Goal: Find specific page/section: Find specific page/section

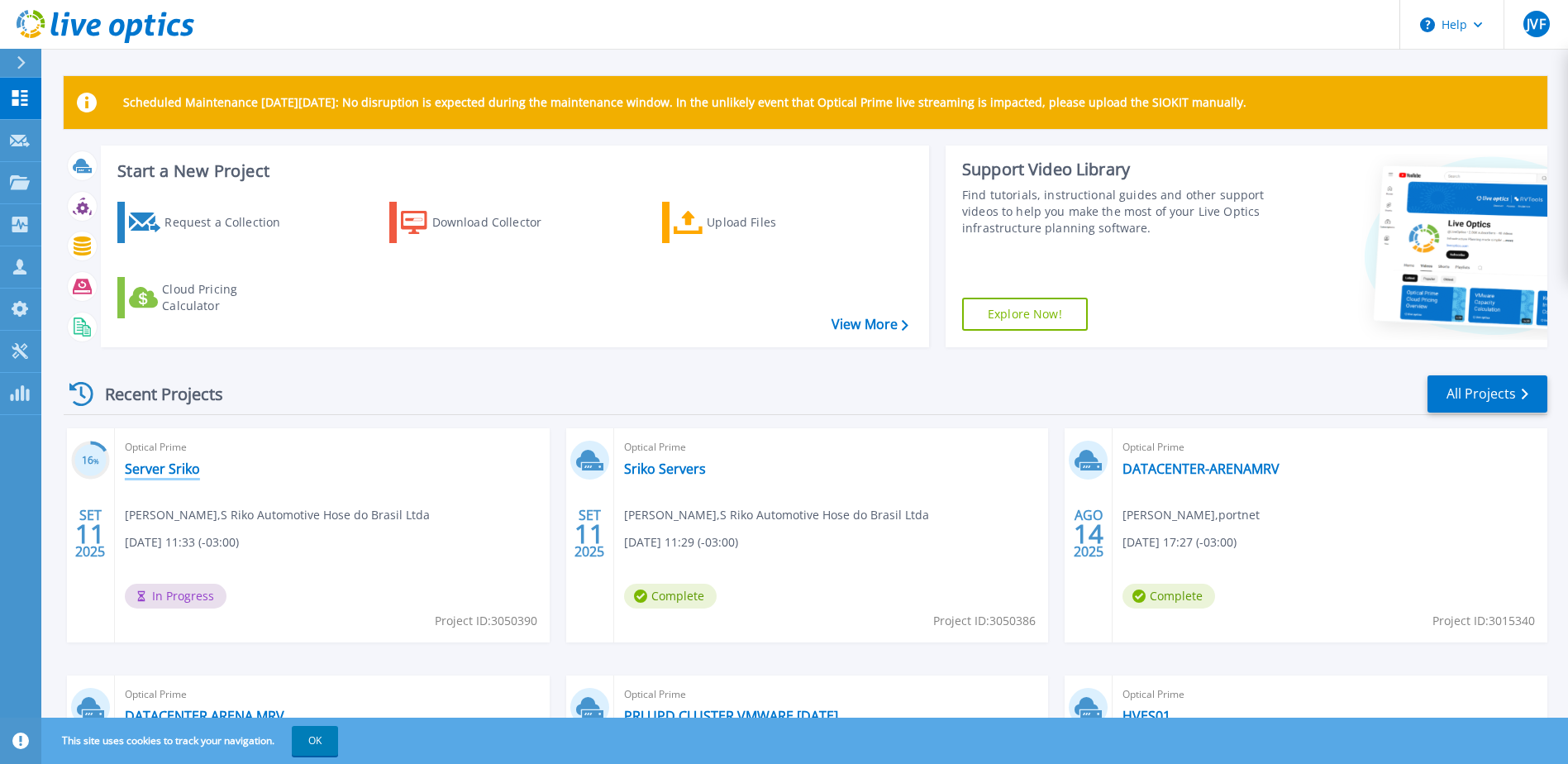
click at [150, 467] on link "Server Sriko" at bounding box center [163, 469] width 76 height 17
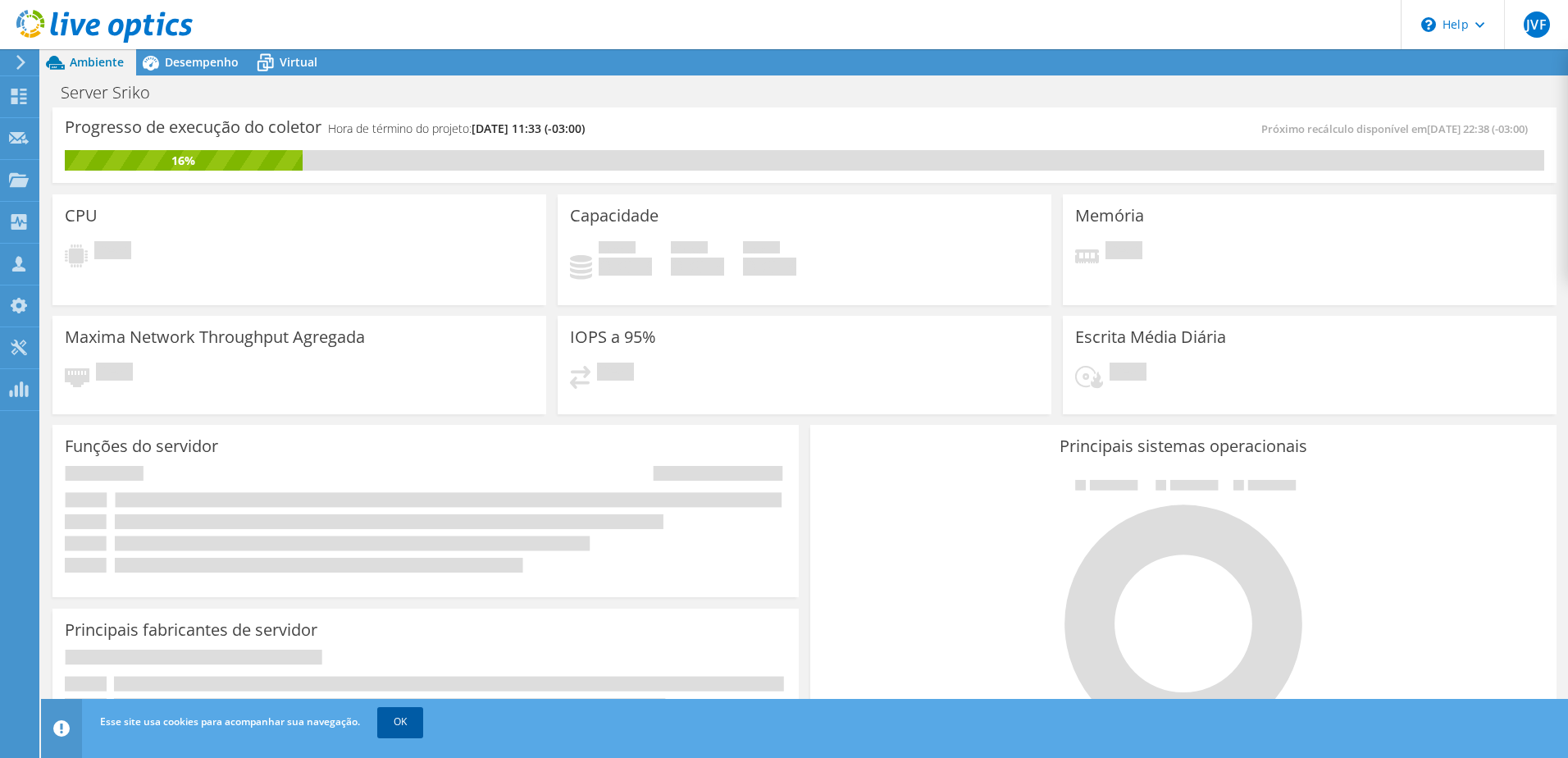
click at [401, 720] on link "OK" at bounding box center [400, 721] width 46 height 30
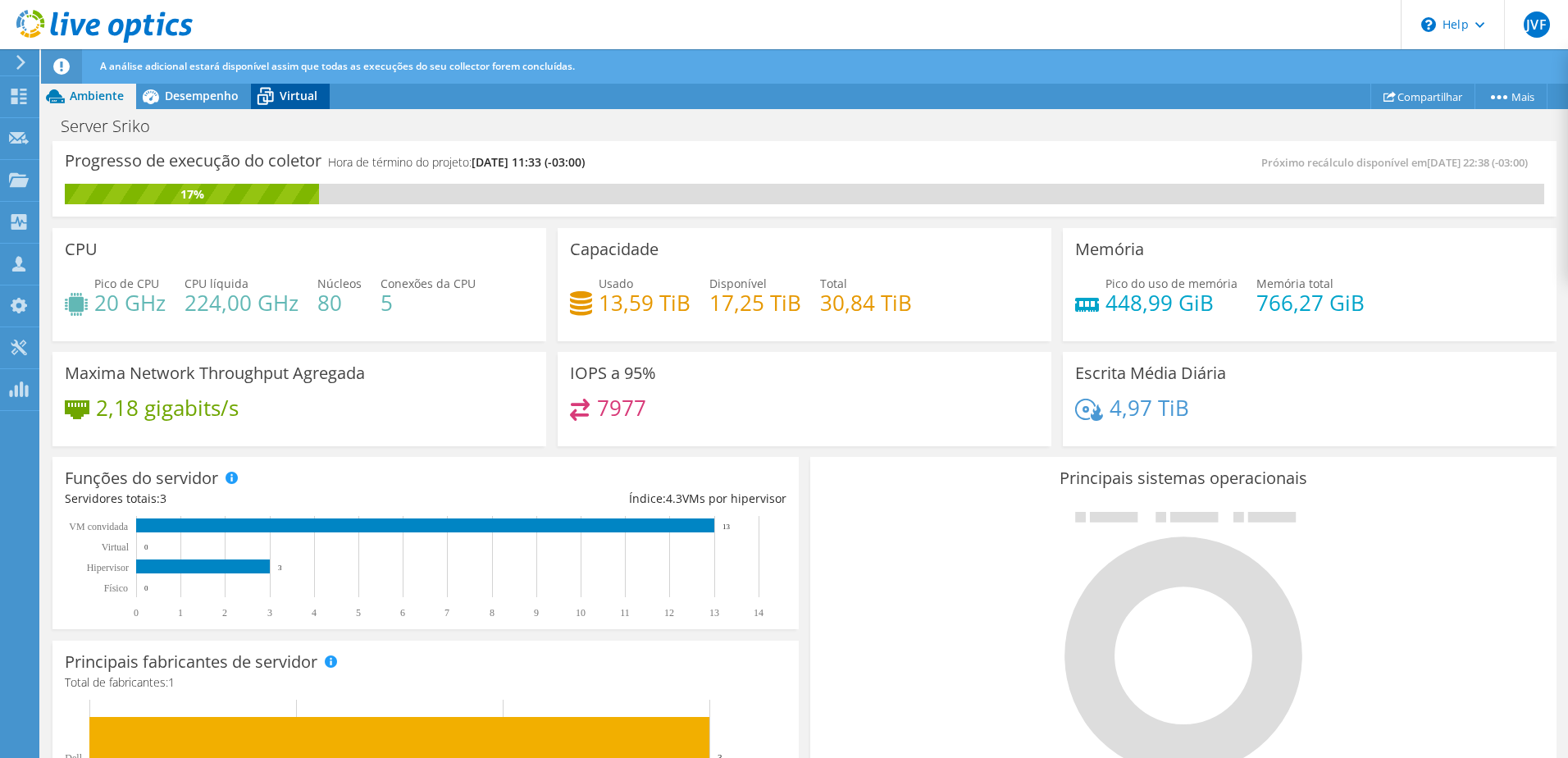
click at [258, 94] on icon at bounding box center [265, 97] width 17 height 13
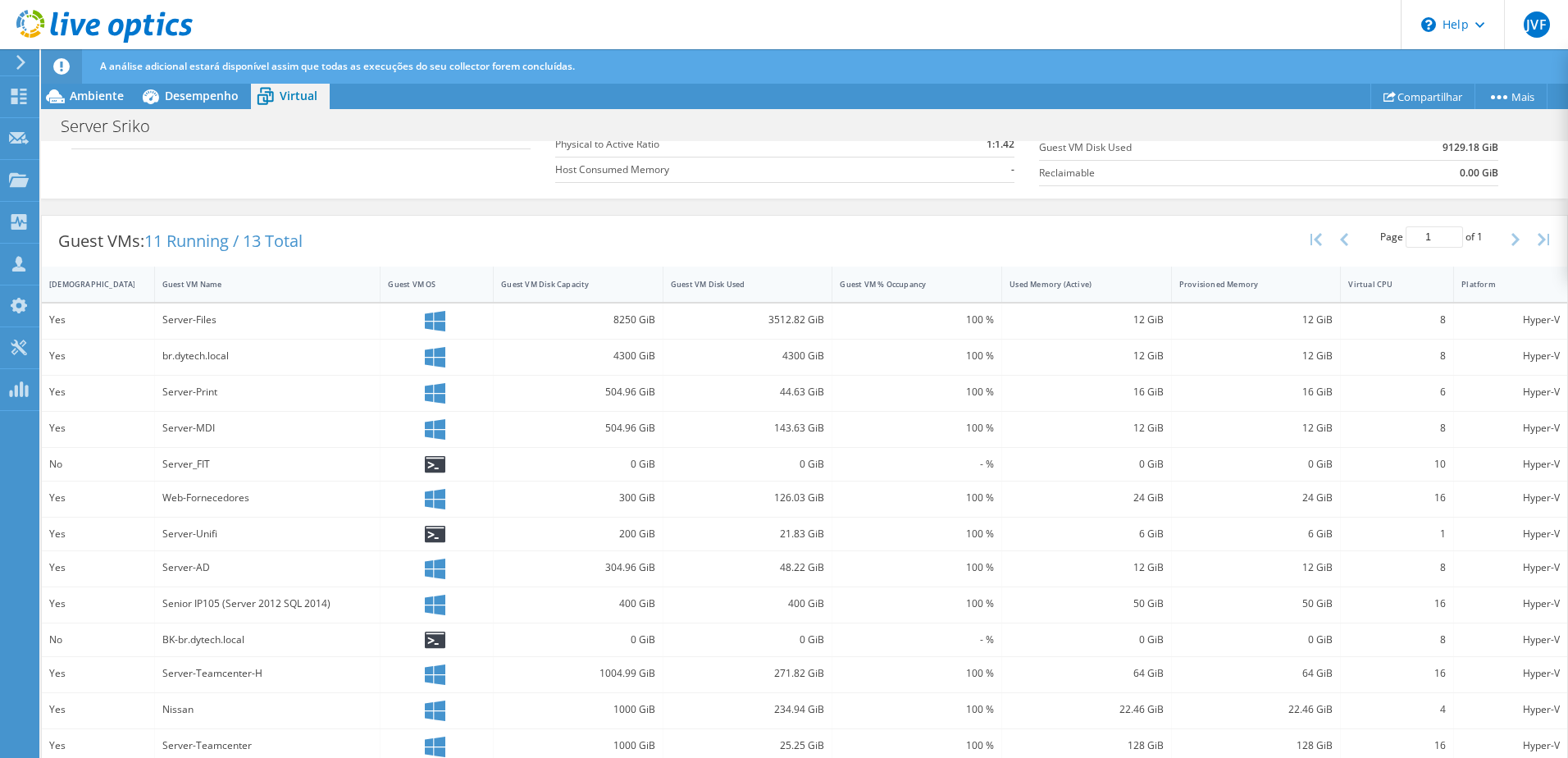
scroll to position [354, 0]
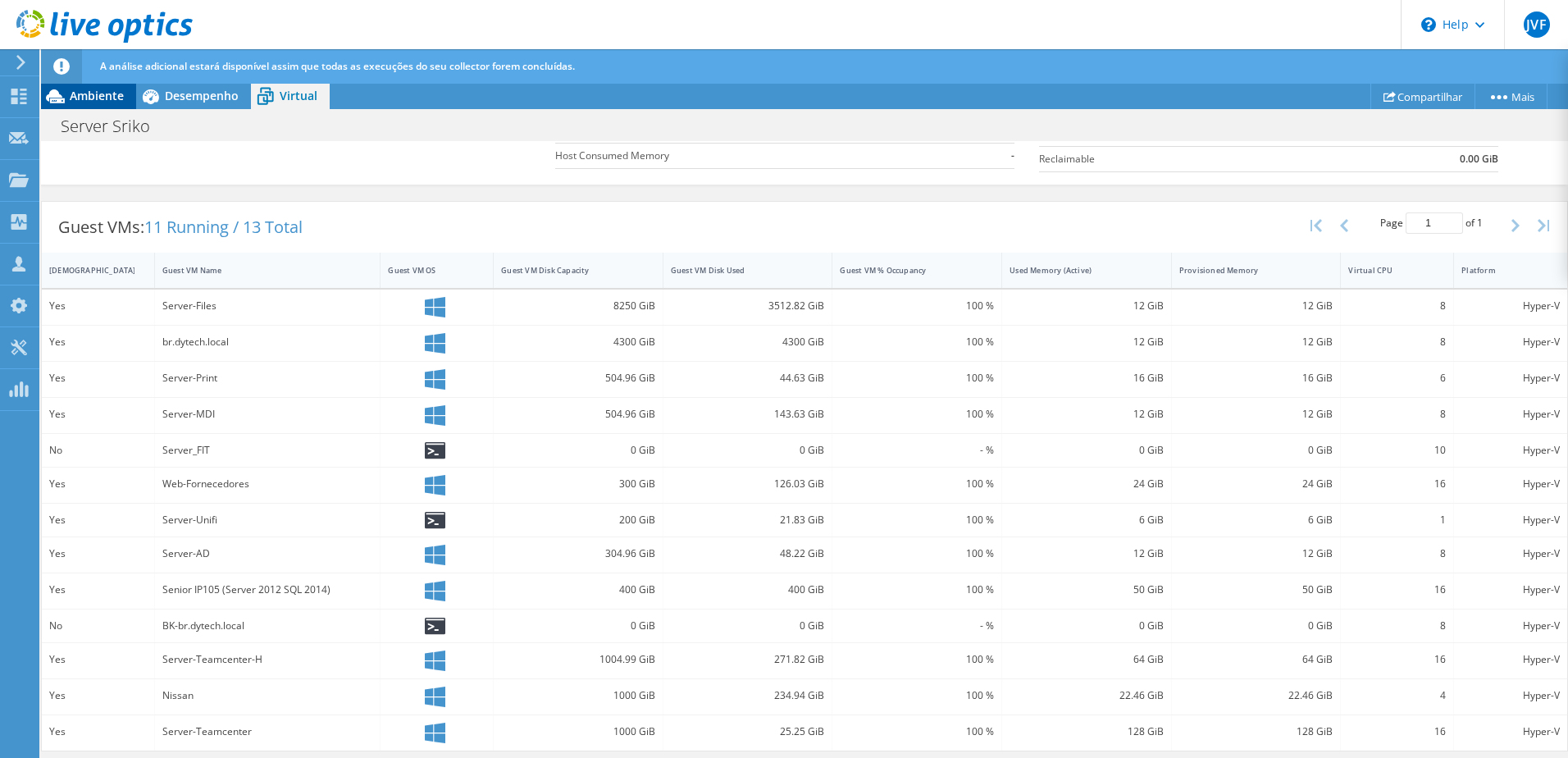
click at [98, 97] on span "Ambiente" at bounding box center [97, 96] width 54 height 16
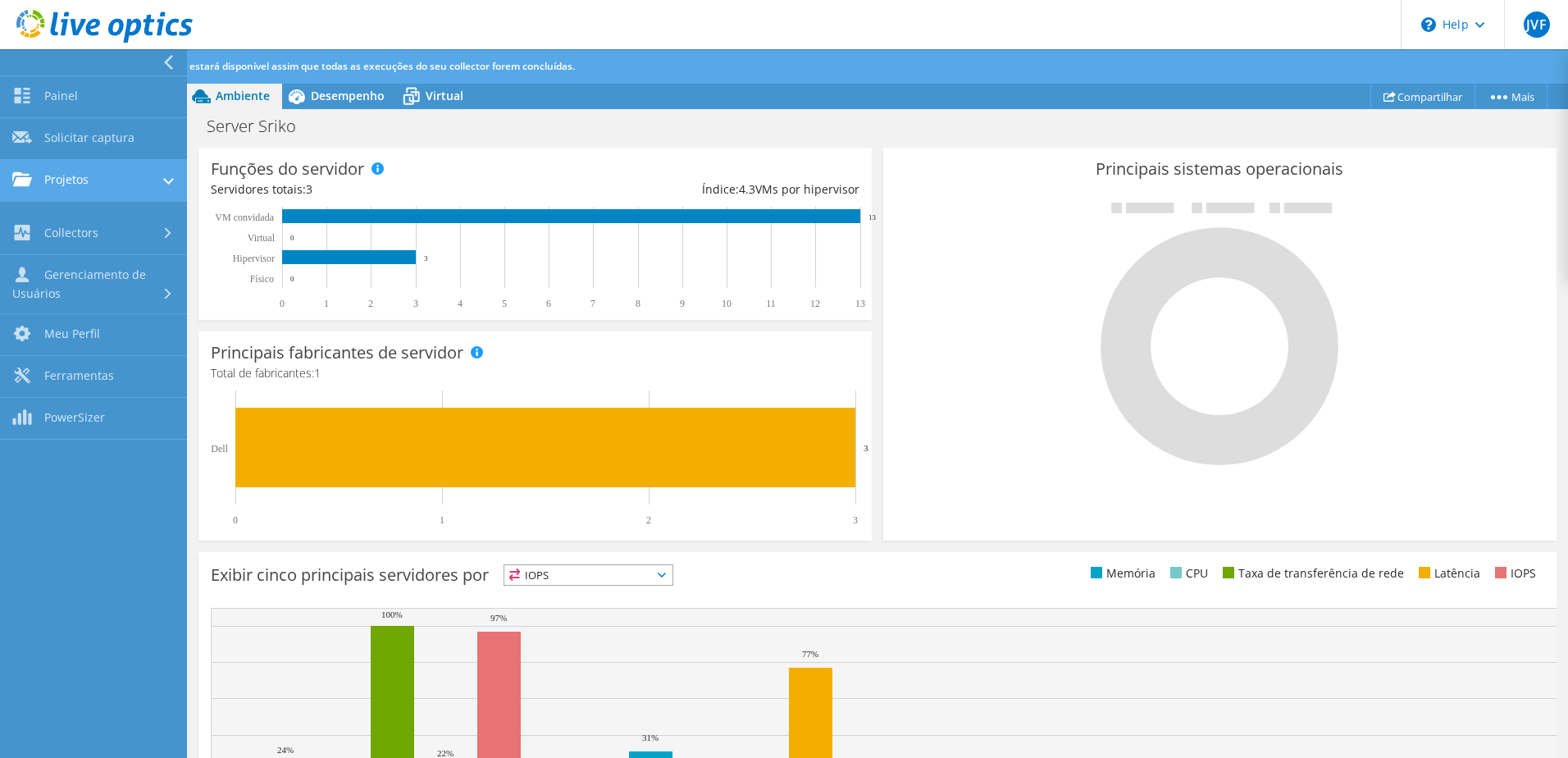
scroll to position [399, 0]
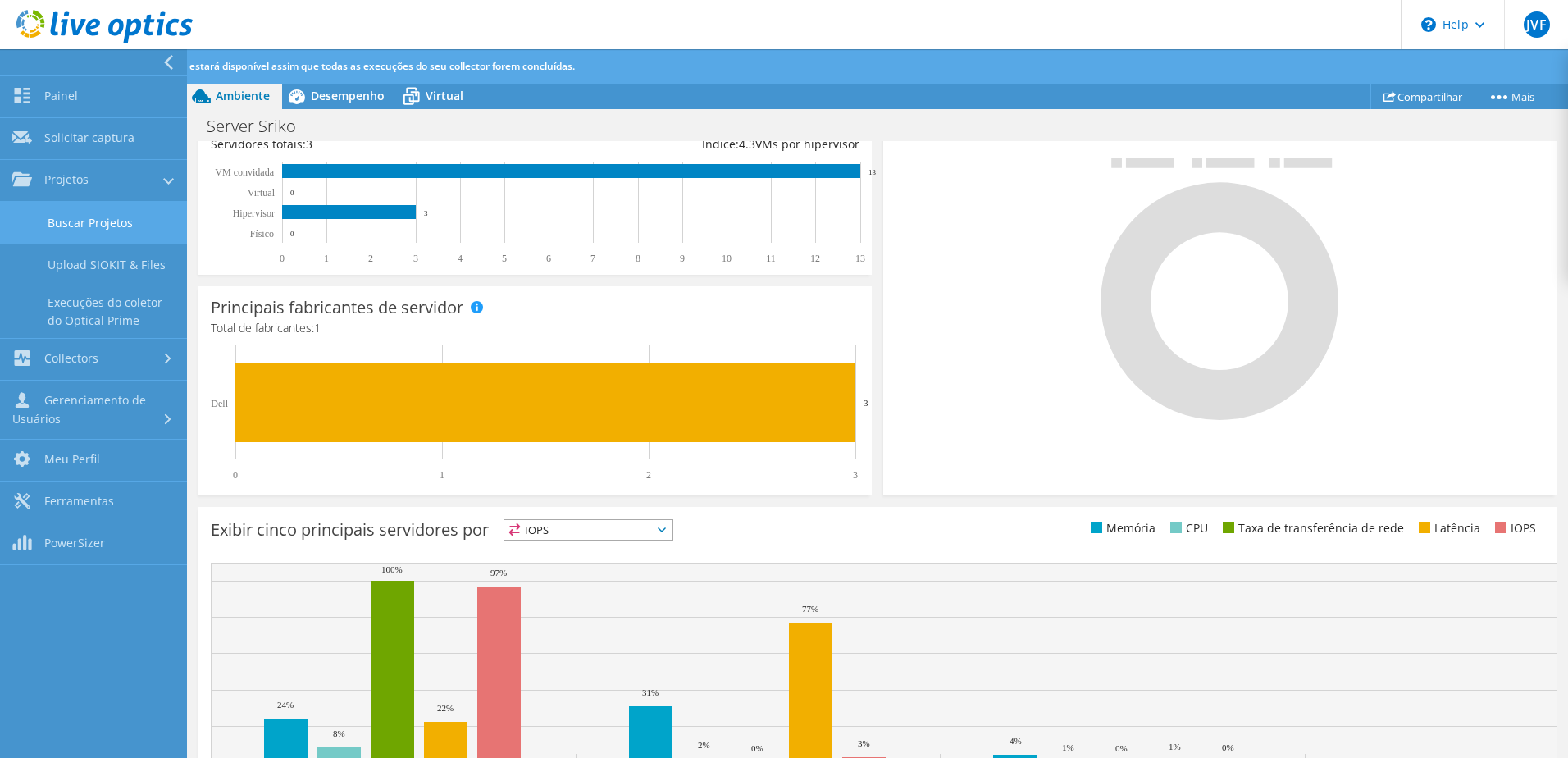
click at [33, 223] on link "Buscar Projetos" at bounding box center [93, 222] width 187 height 42
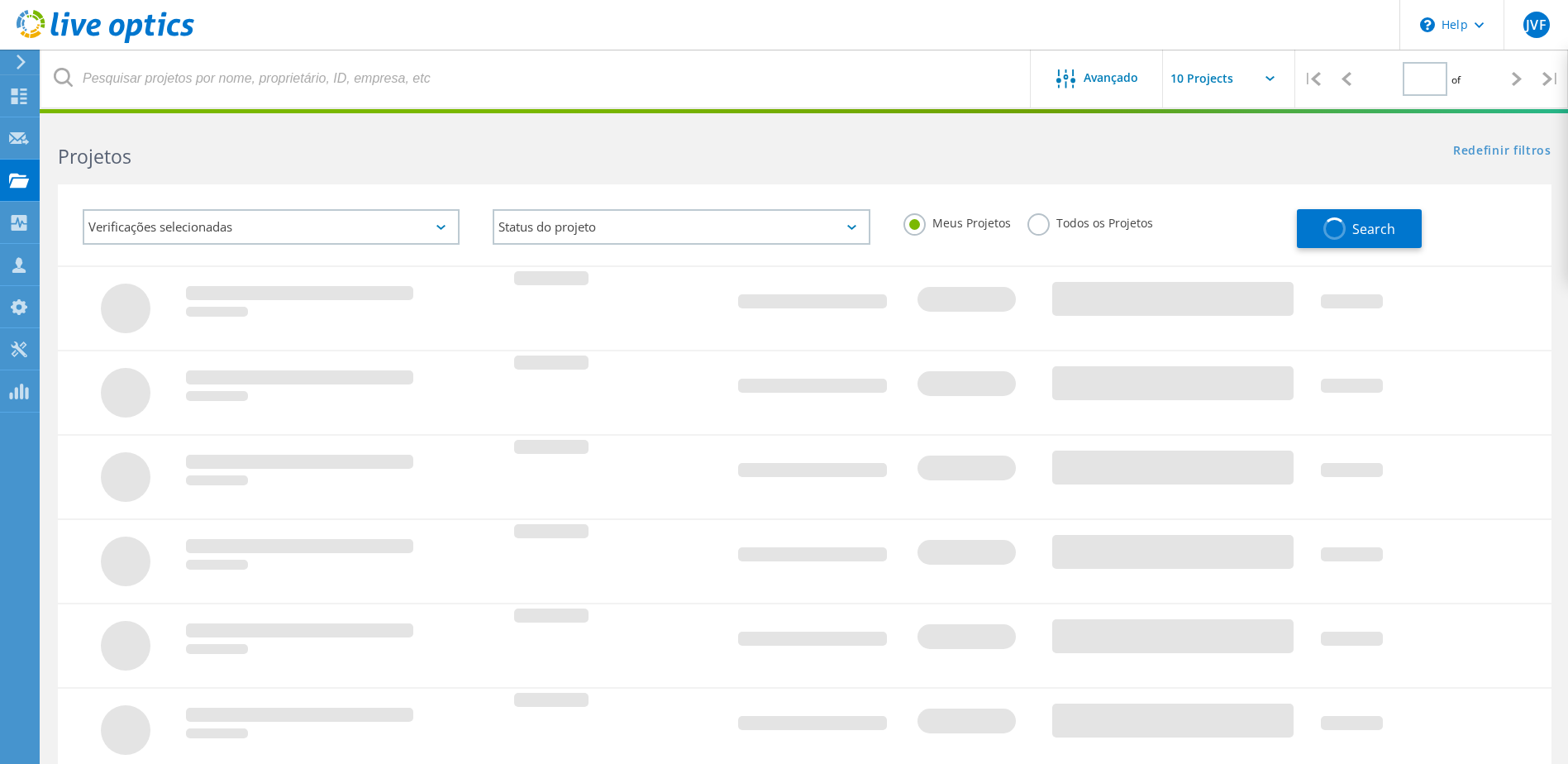
type input "1"
